Goal: Information Seeking & Learning: Learn about a topic

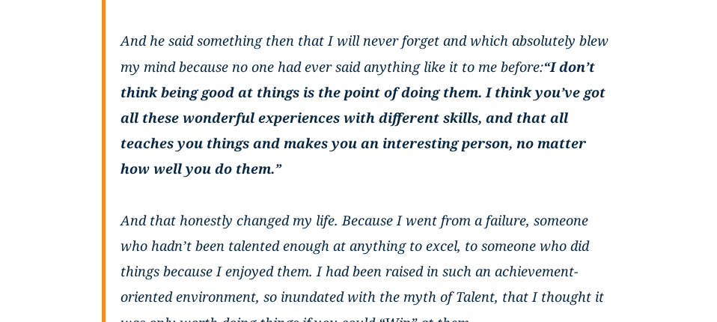
scroll to position [646, 0]
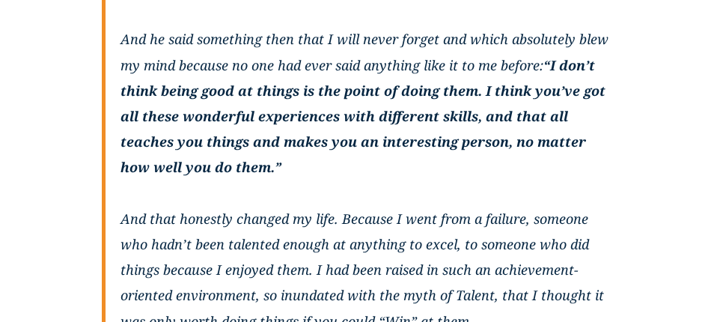
click at [287, 53] on p "When I was 15 I spent a month working on an archeological dig. I was talking to…" at bounding box center [368, 64] width 495 height 589
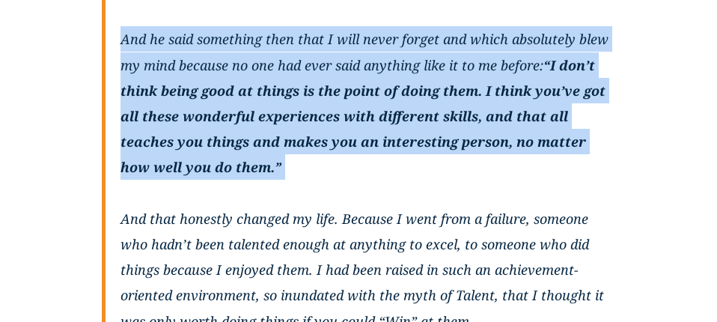
click at [287, 53] on p "When I was 15 I spent a month working on an archeological dig. I was talking to…" at bounding box center [368, 64] width 495 height 589
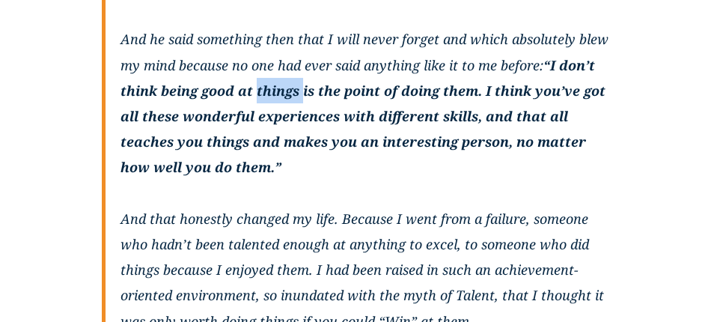
click at [287, 53] on p "When I was 15 I spent a month working on an archeological dig. I was talking to…" at bounding box center [368, 64] width 495 height 589
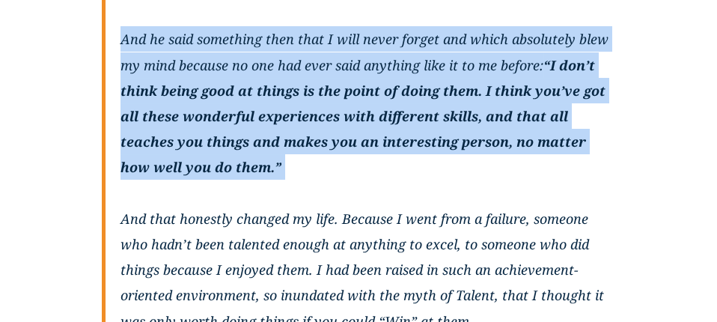
click at [287, 53] on p "When I was 15 I spent a month working on an archeological dig. I was talking to…" at bounding box center [368, 64] width 495 height 589
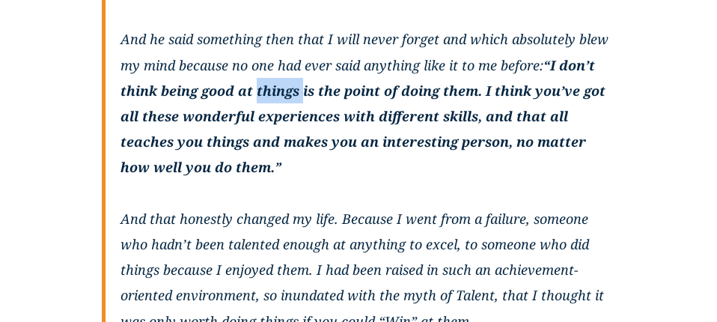
click at [287, 53] on p "When I was 15 I spent a month working on an archeological dig. I was talking to…" at bounding box center [368, 64] width 495 height 589
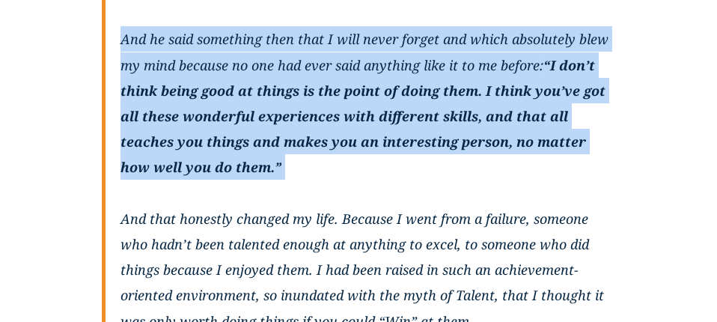
click at [287, 53] on p "When I was 15 I spent a month working on an archeological dig. I was talking to…" at bounding box center [368, 64] width 495 height 589
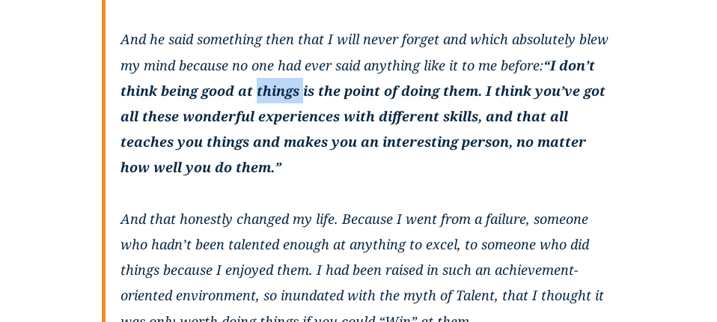
click at [287, 53] on p "When I was 15 I spent a month working on an archeological dig. I was talking to…" at bounding box center [368, 64] width 495 height 589
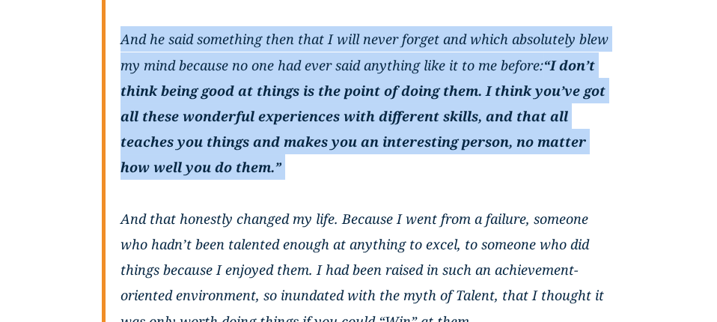
click at [287, 53] on p "When I was 15 I spent a month working on an archeological dig. I was talking to…" at bounding box center [368, 64] width 495 height 589
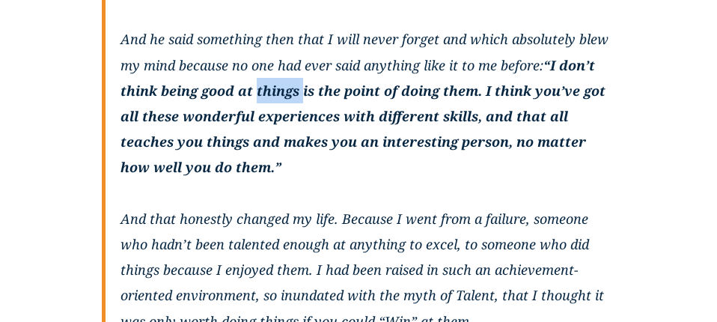
click at [287, 53] on p "When I was 15 I spent a month working on an archeological dig. I was talking to…" at bounding box center [368, 64] width 495 height 589
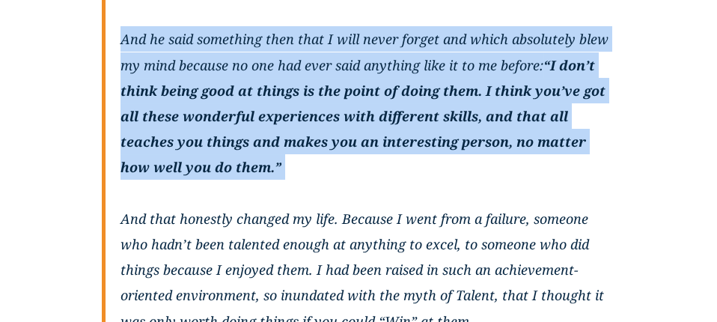
click at [287, 53] on p "When I was 15 I spent a month working on an archeological dig. I was talking to…" at bounding box center [368, 64] width 495 height 589
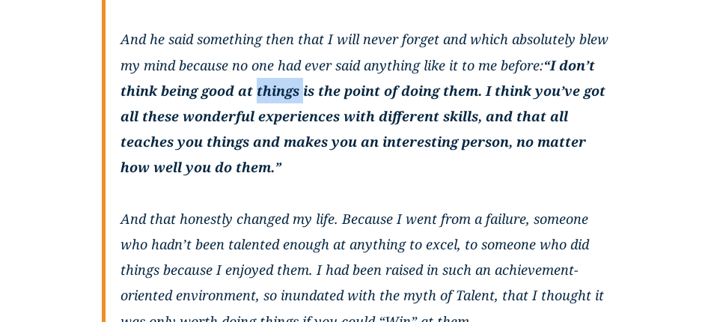
click at [287, 53] on p "When I was 15 I spent a month working on an archeological dig. I was talking to…" at bounding box center [368, 64] width 495 height 589
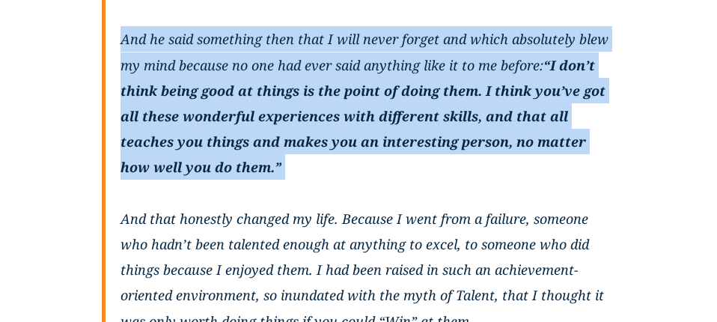
click at [287, 53] on p "When I was 15 I spent a month working on an archeological dig. I was talking to…" at bounding box center [368, 64] width 495 height 589
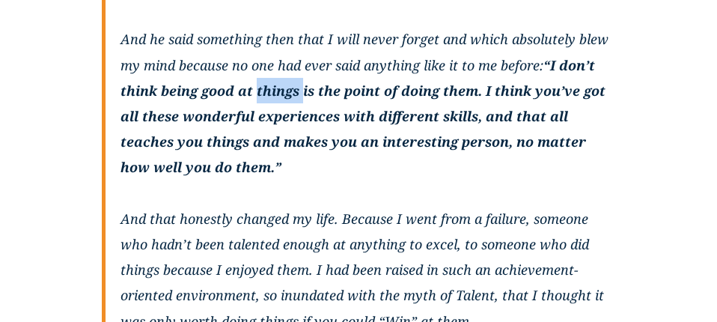
click at [287, 53] on p "When I was 15 I spent a month working on an archeological dig. I was talking to…" at bounding box center [368, 64] width 495 height 589
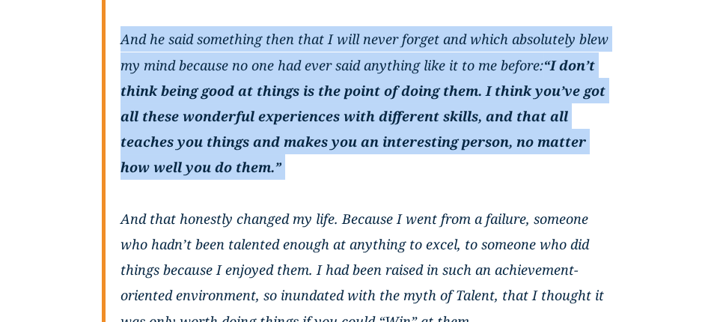
click at [287, 53] on p "When I was 15 I spent a month working on an archeological dig. I was talking to…" at bounding box center [368, 64] width 495 height 589
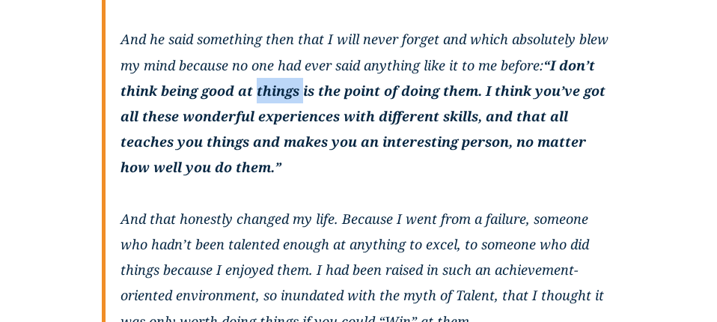
click at [287, 53] on p "When I was 15 I spent a month working on an archeological dig. I was talking to…" at bounding box center [368, 64] width 495 height 589
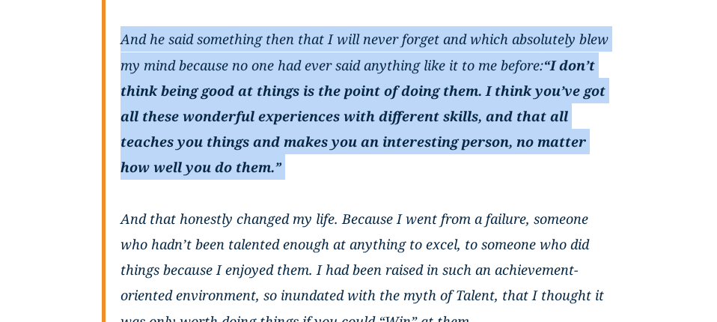
click at [287, 53] on p "When I was 15 I spent a month working on an archeological dig. I was talking to…" at bounding box center [368, 64] width 495 height 589
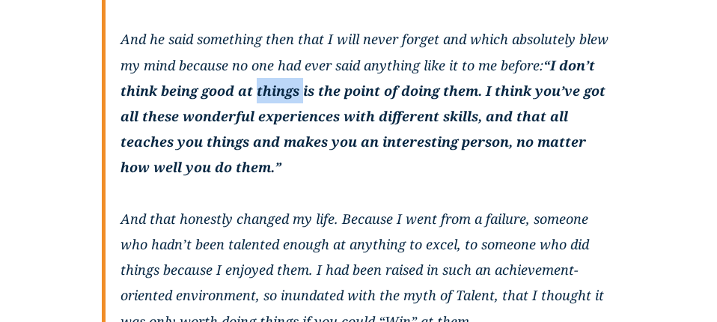
click at [287, 53] on p "When I was 15 I spent a month working on an archeological dig. I was talking to…" at bounding box center [368, 64] width 495 height 589
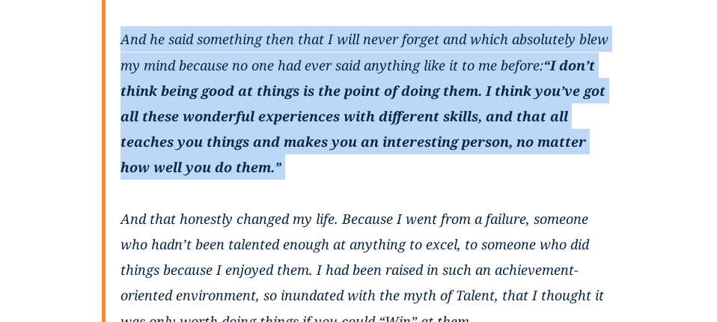
click at [287, 53] on p "When I was 15 I spent a month working on an archeological dig. I was talking to…" at bounding box center [368, 64] width 495 height 589
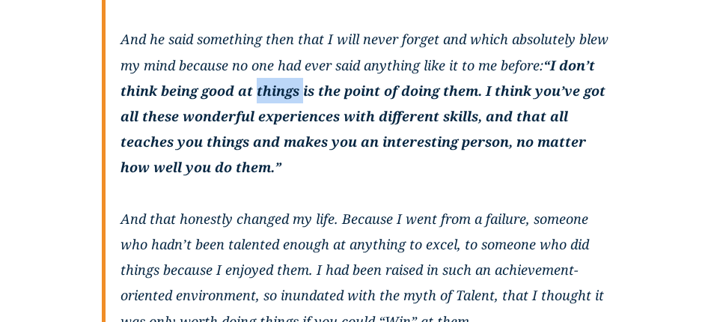
click at [287, 53] on p "When I was 15 I spent a month working on an archeological dig. I was talking to…" at bounding box center [368, 64] width 495 height 589
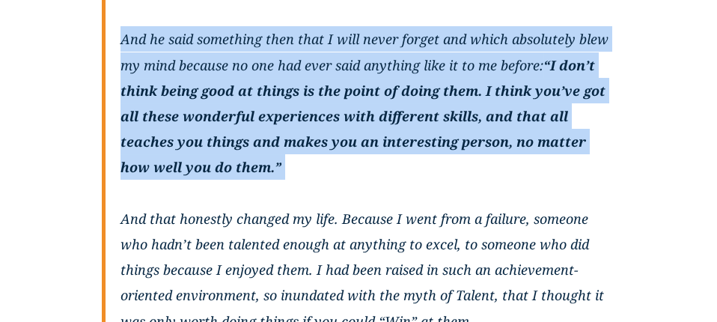
click at [287, 53] on p "When I was 15 I spent a month working on an archeological dig. I was talking to…" at bounding box center [368, 64] width 495 height 589
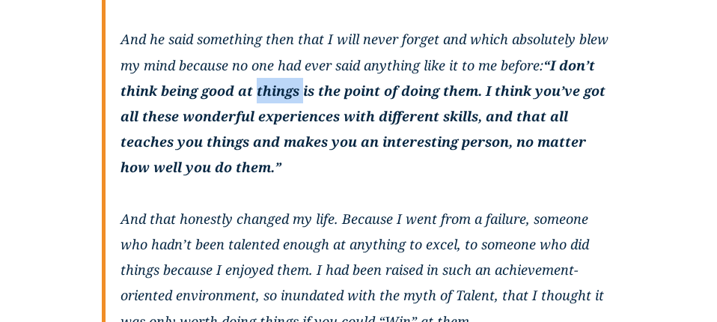
click at [287, 53] on p "When I was 15 I spent a month working on an archeological dig. I was talking to…" at bounding box center [368, 64] width 495 height 589
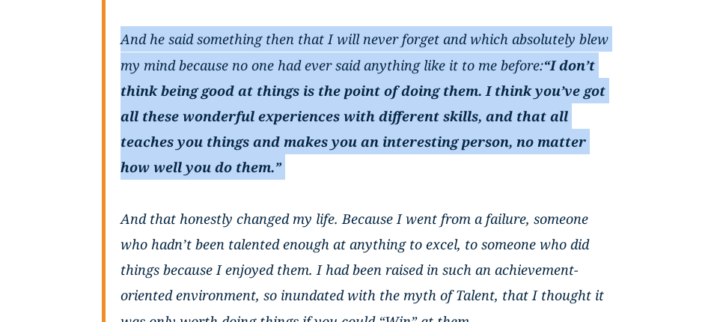
click at [287, 53] on p "When I was 15 I spent a month working on an archeological dig. I was talking to…" at bounding box center [368, 64] width 495 height 589
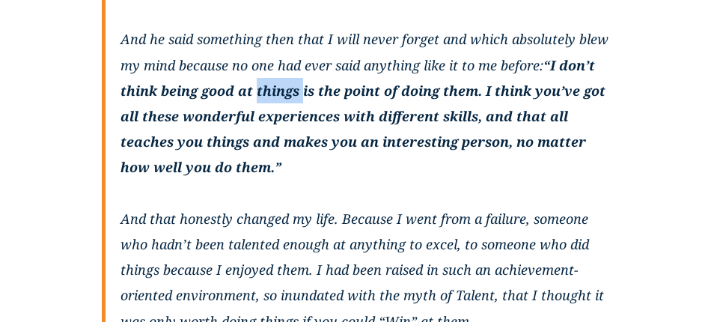
click at [287, 53] on p "When I was 15 I spent a month working on an archeological dig. I was talking to…" at bounding box center [368, 64] width 495 height 589
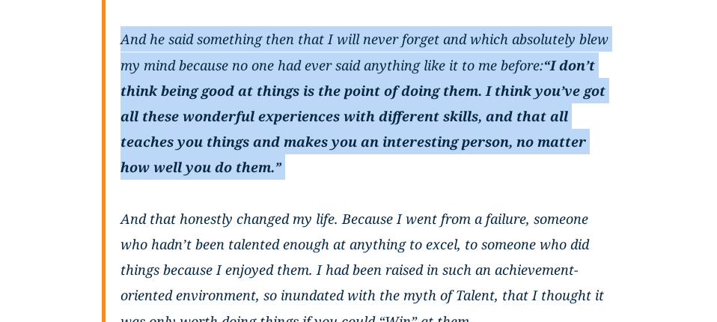
click at [287, 53] on p "When I was 15 I spent a month working on an archeological dig. I was talking to…" at bounding box center [368, 64] width 495 height 589
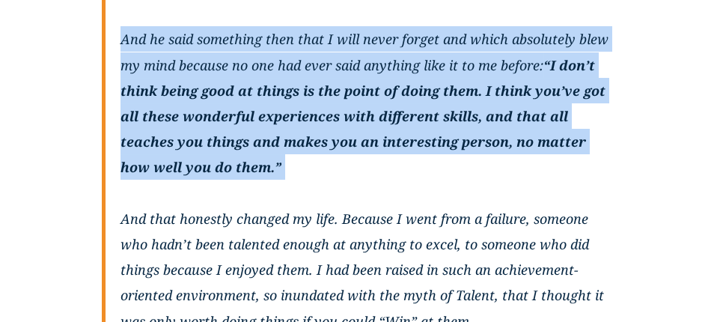
click at [287, 53] on p "When I was 15 I spent a month working on an archeological dig. I was talking to…" at bounding box center [368, 64] width 495 height 589
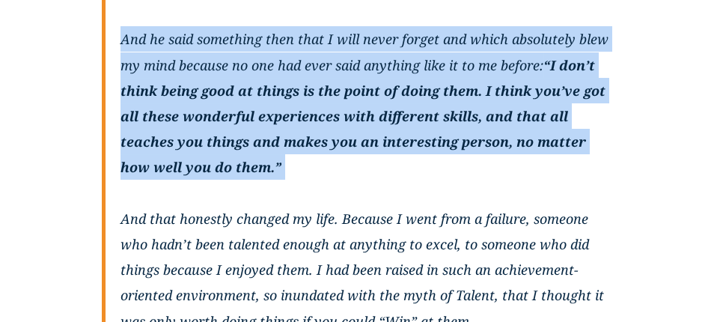
click at [287, 53] on p "When I was 15 I spent a month working on an archeological dig. I was talking to…" at bounding box center [368, 64] width 495 height 589
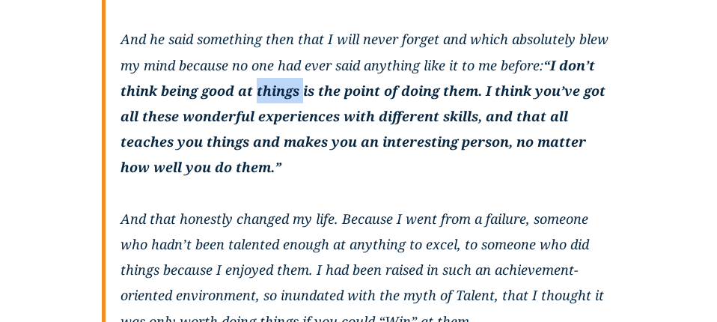
click at [287, 53] on p "When I was 15 I spent a month working on an archeological dig. I was talking to…" at bounding box center [368, 64] width 495 height 589
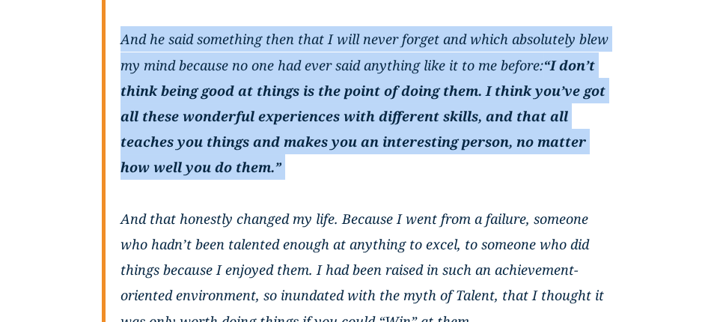
click at [287, 53] on p "When I was 15 I spent a month working on an archeological dig. I was talking to…" at bounding box center [368, 64] width 495 height 589
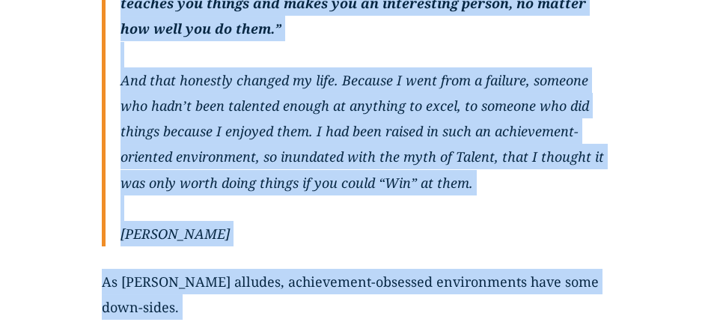
scroll to position [821, 0]
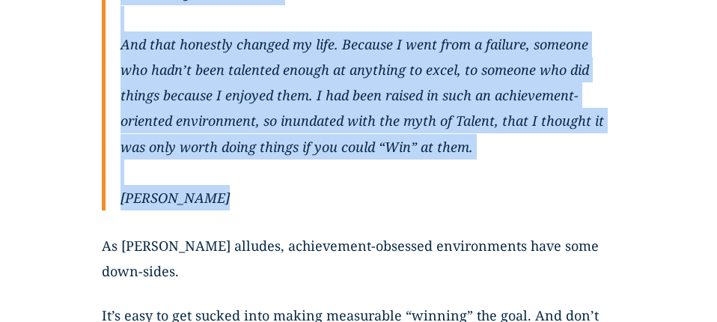
drag, startPoint x: 122, startPoint y: 58, endPoint x: 267, endPoint y: 181, distance: 189.6
copy blockquote "Lore I dol 78 S ametc a elits doeiusm te in utlaboreetdol mag. A eni adminim ve…"
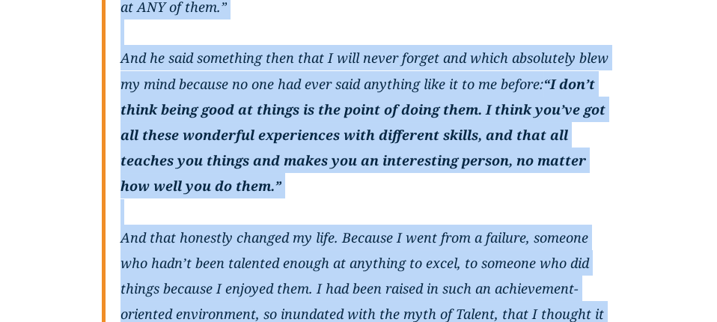
scroll to position [629, 0]
